Goal: Transaction & Acquisition: Purchase product/service

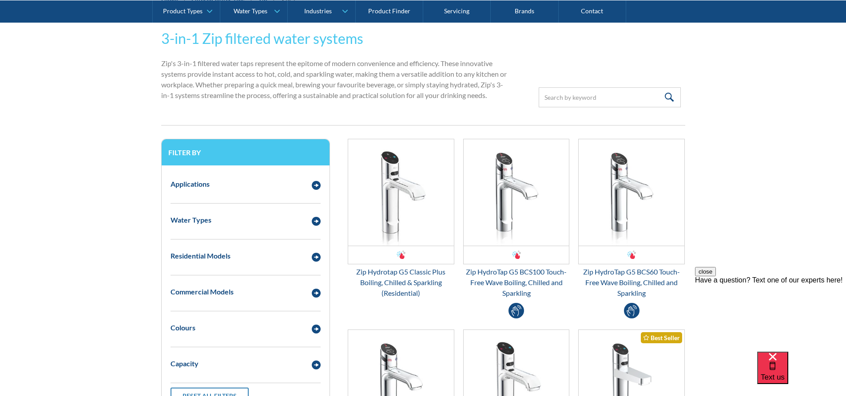
scroll to position [355, 0]
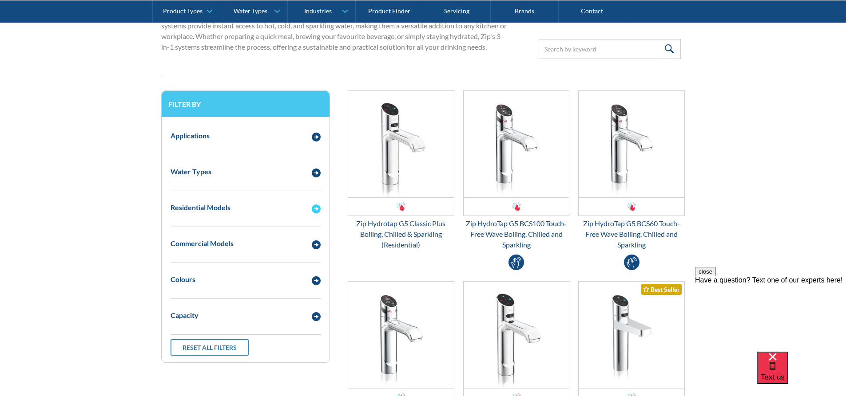
click at [266, 211] on div "Residential Models" at bounding box center [236, 207] width 141 height 11
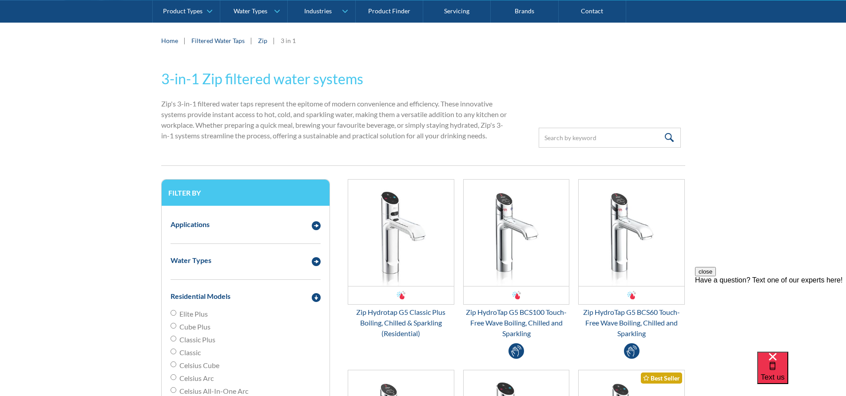
scroll to position [311, 0]
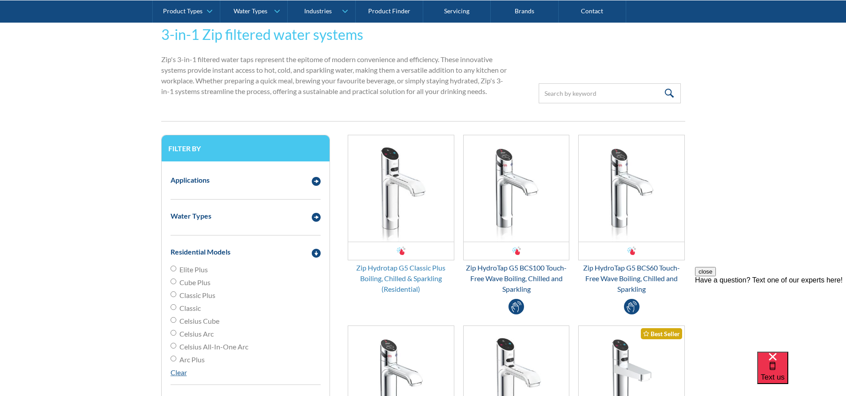
click at [418, 271] on div "Zip Hydrotap G5 Classic Plus Boiling, Chilled & Sparkling (Residential)" at bounding box center [401, 279] width 107 height 32
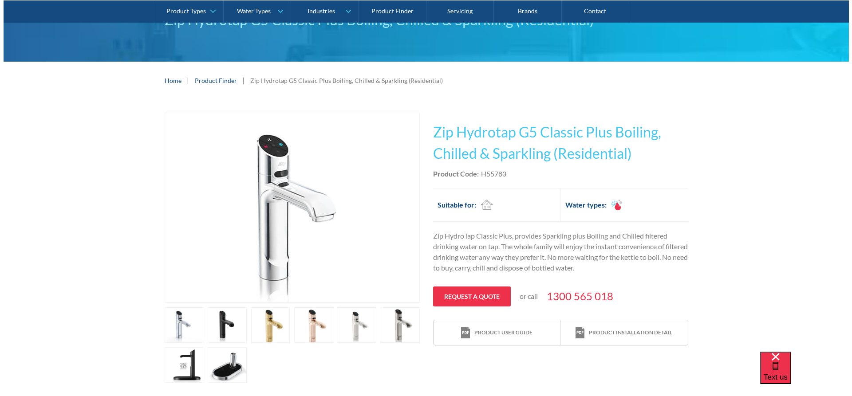
scroll to position [133, 0]
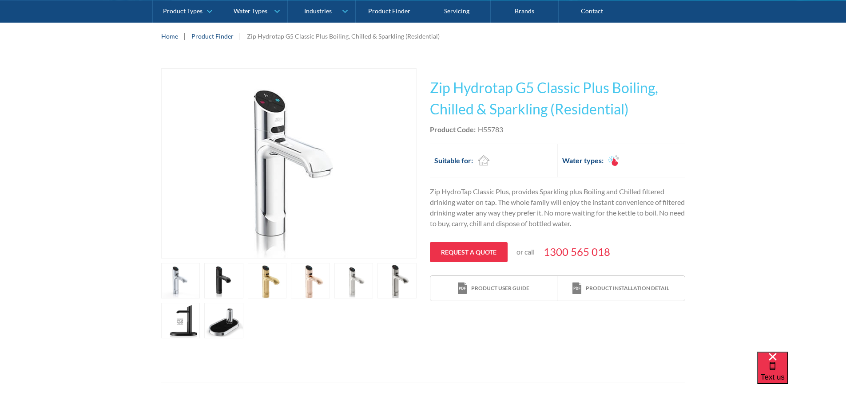
click at [322, 281] on link "open lightbox" at bounding box center [310, 281] width 39 height 36
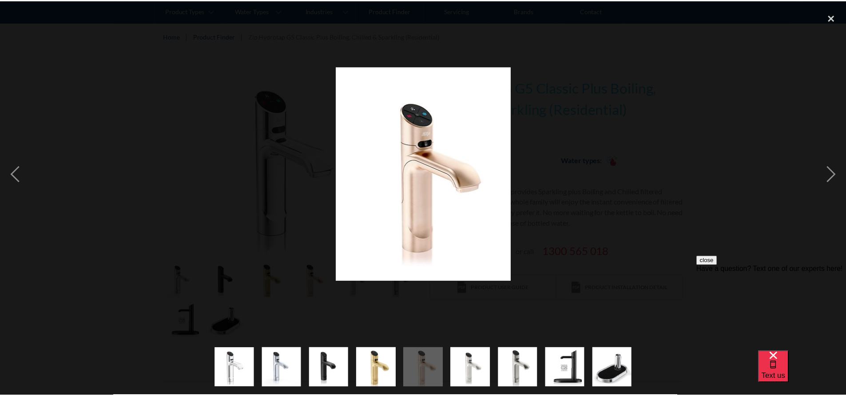
scroll to position [0, 0]
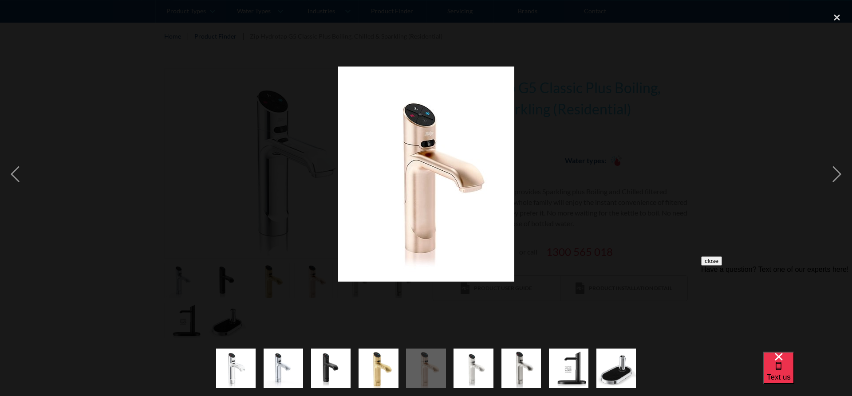
click at [582, 216] on div at bounding box center [426, 174] width 852 height 333
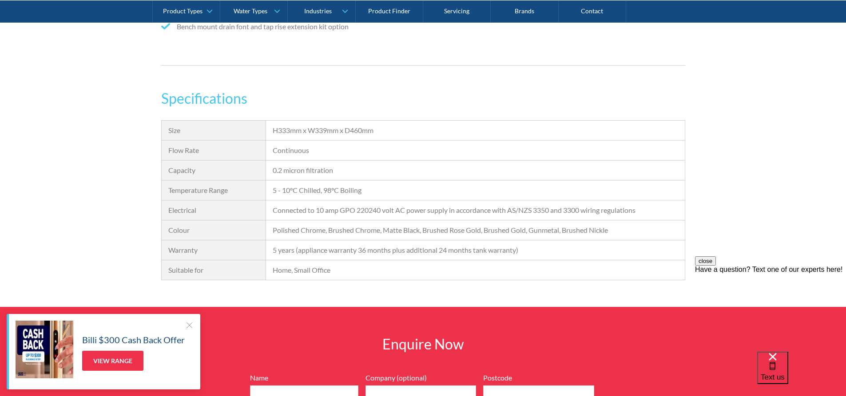
scroll to position [710, 0]
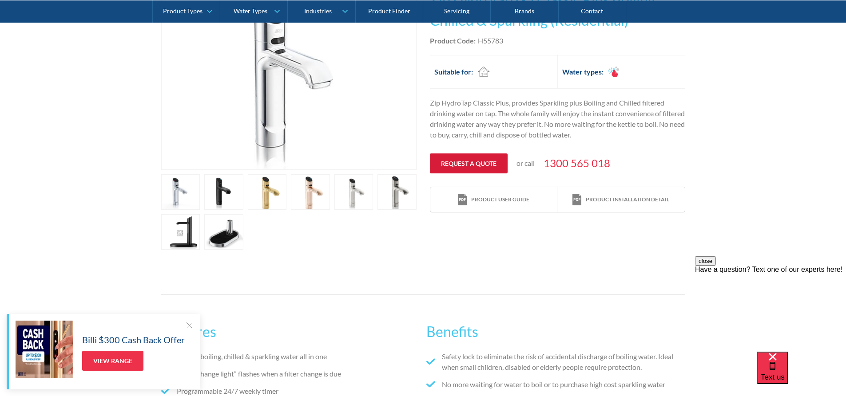
click at [466, 154] on link "Request a quote" at bounding box center [469, 164] width 78 height 20
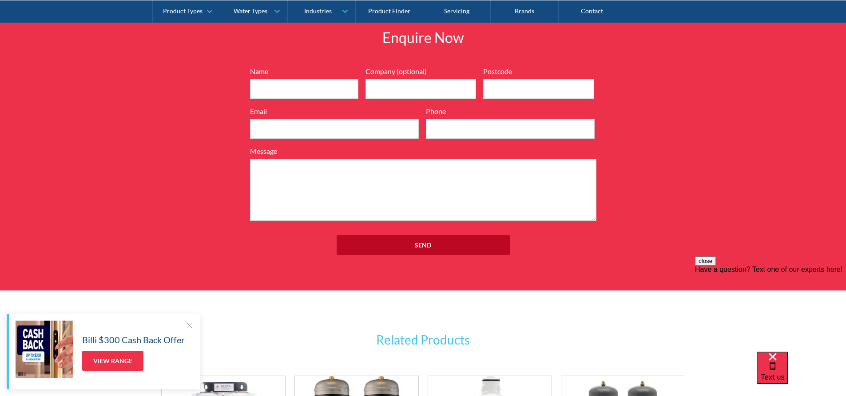
scroll to position [1015, 0]
